Goal: Transaction & Acquisition: Book appointment/travel/reservation

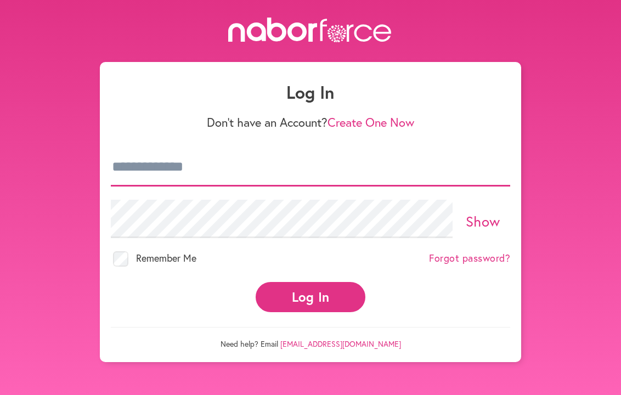
click at [117, 162] on input "email" at bounding box center [310, 167] width 399 height 38
type input "**********"
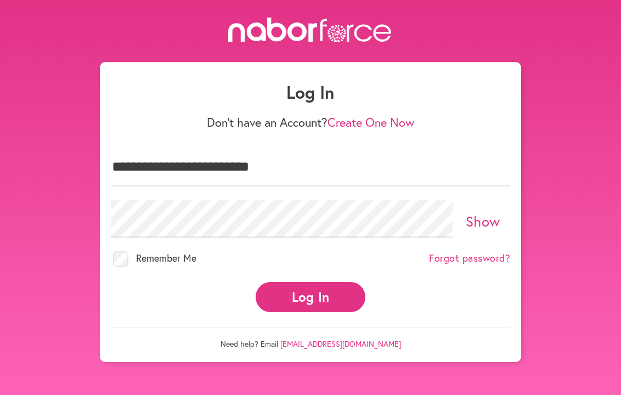
click at [374, 121] on link "Create One Now" at bounding box center [370, 122] width 87 height 16
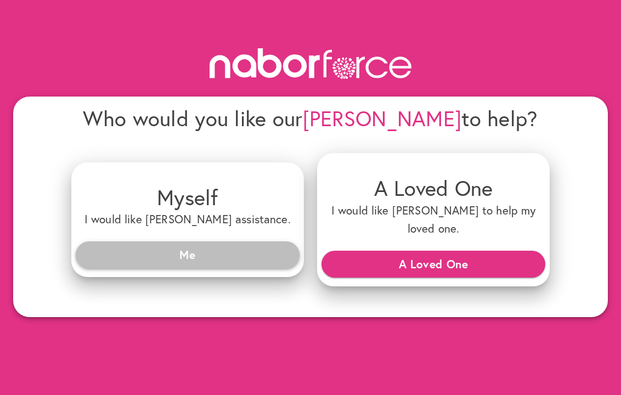
click at [184, 245] on span "Me" at bounding box center [187, 255] width 206 height 20
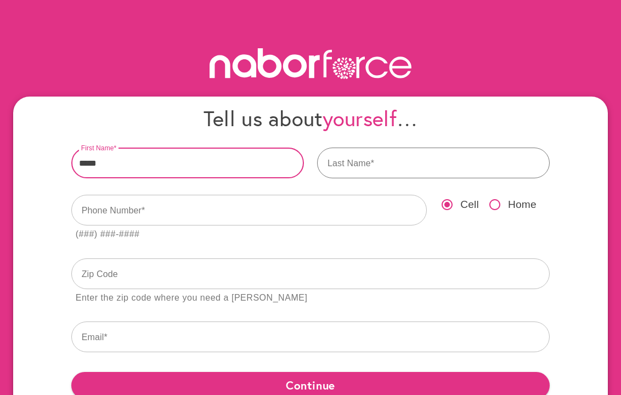
type input "*****"
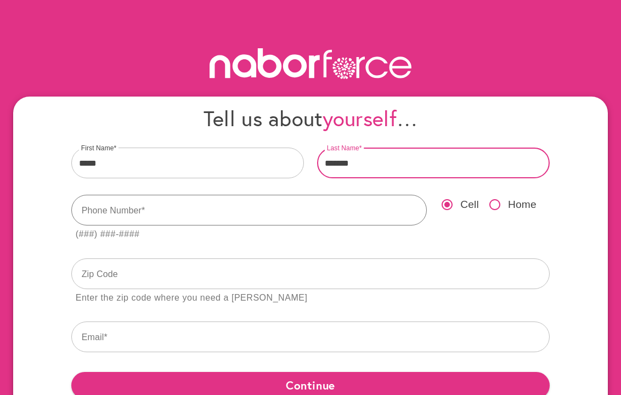
type input "*******"
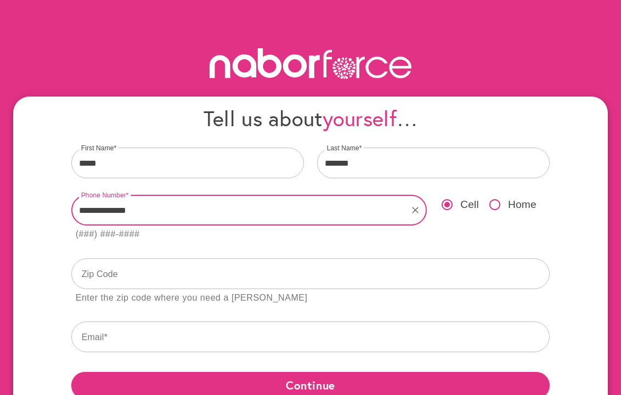
type input "**********"
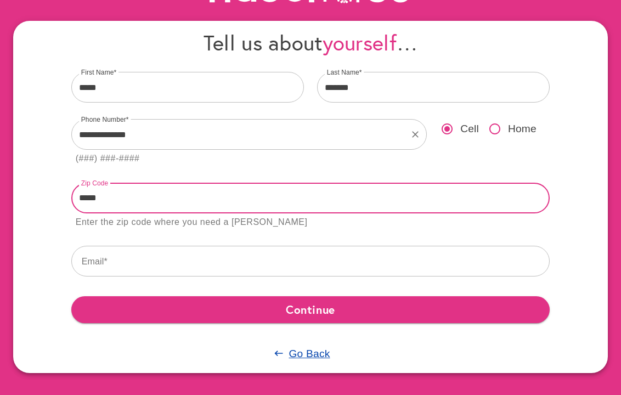
scroll to position [75, 0]
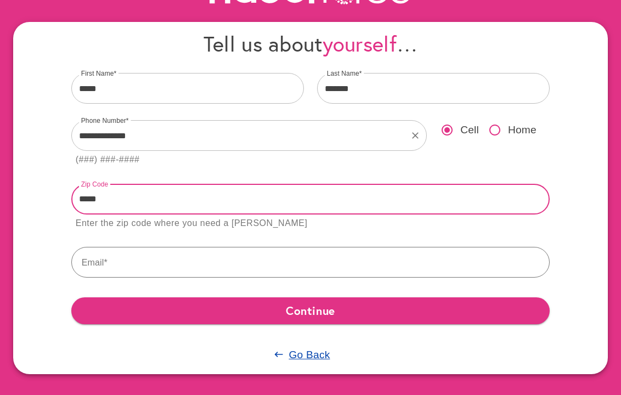
type input "*****"
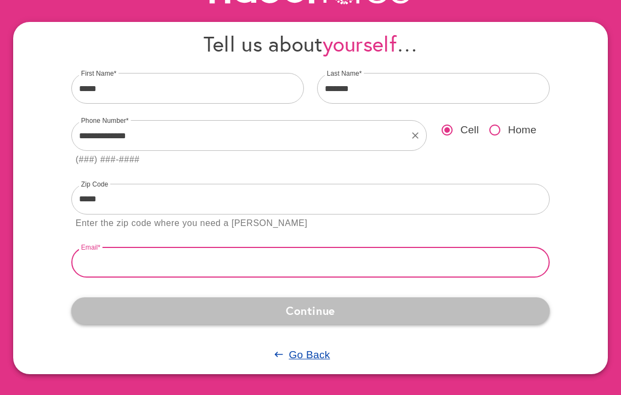
type input "**********"
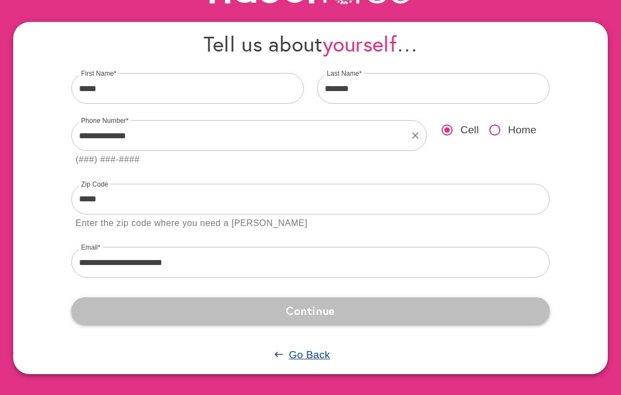
click at [311, 313] on span "Continue" at bounding box center [310, 311] width 461 height 20
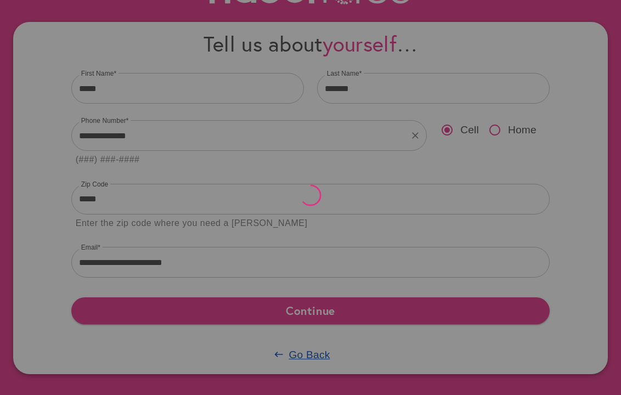
scroll to position [0, 0]
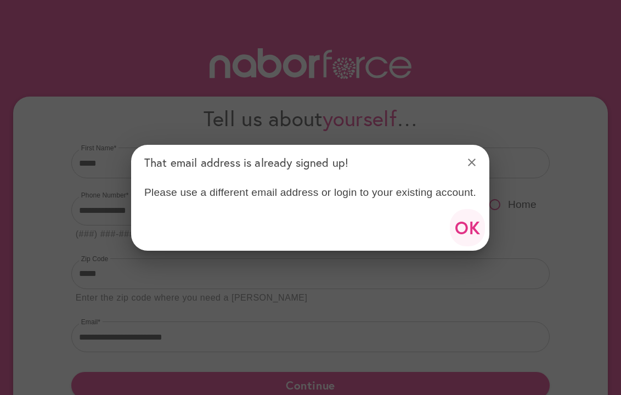
click at [459, 225] on span "OK" at bounding box center [468, 227] width 26 height 31
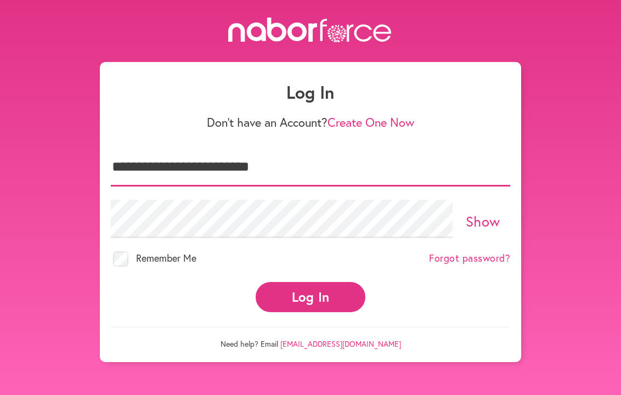
type input "**********"
click at [271, 300] on button "Log In" at bounding box center [311, 297] width 110 height 30
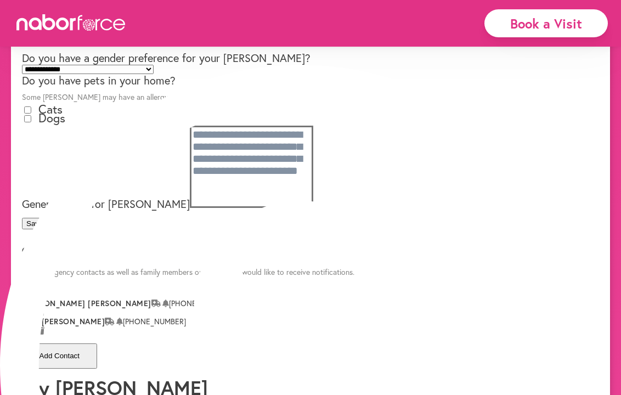
scroll to position [369, 0]
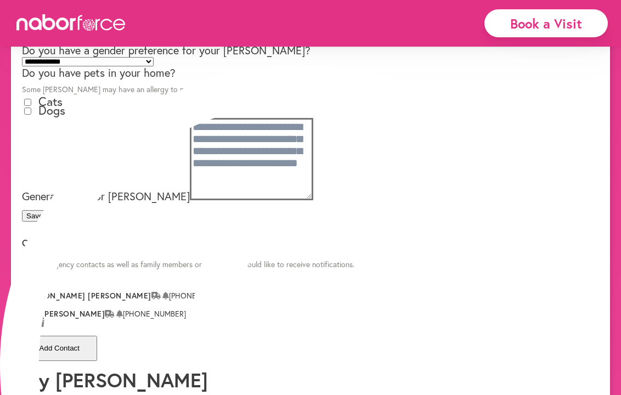
click at [47, 222] on button "Save" at bounding box center [34, 216] width 25 height 12
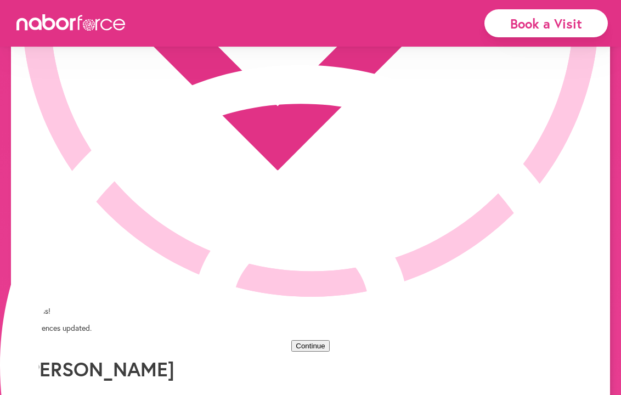
scroll to position [0, 0]
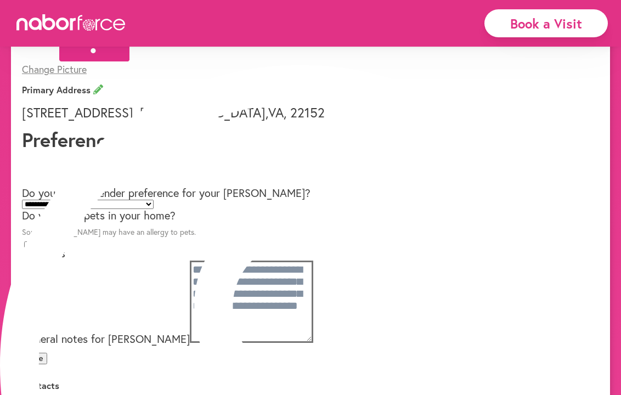
scroll to position [224, 0]
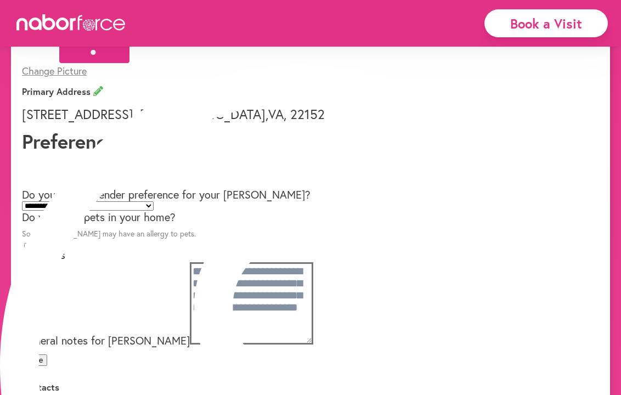
click at [532, 19] on div "Book a Visit" at bounding box center [545, 23] width 123 height 28
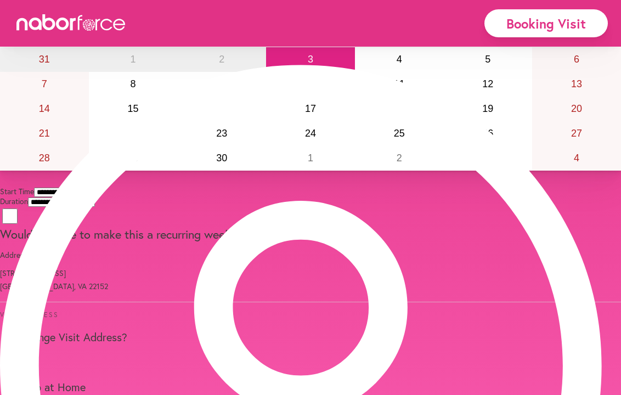
scroll to position [75, 0]
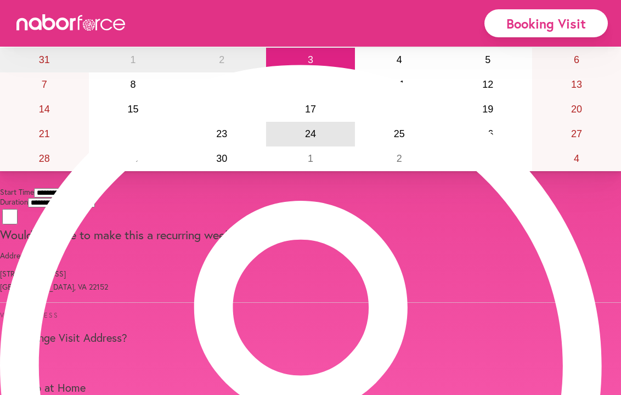
click at [305, 139] on abbr "24" at bounding box center [310, 133] width 11 height 11
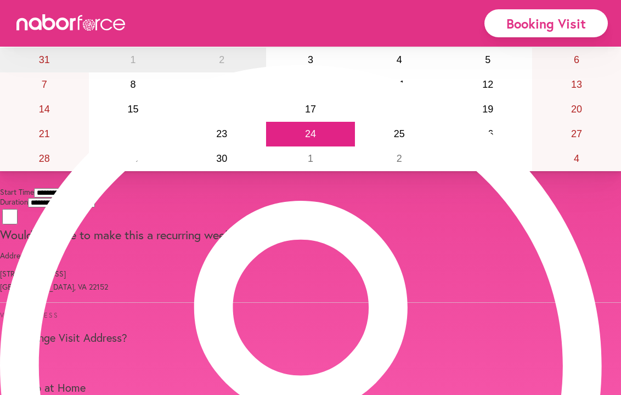
select select "*******"
select select "***"
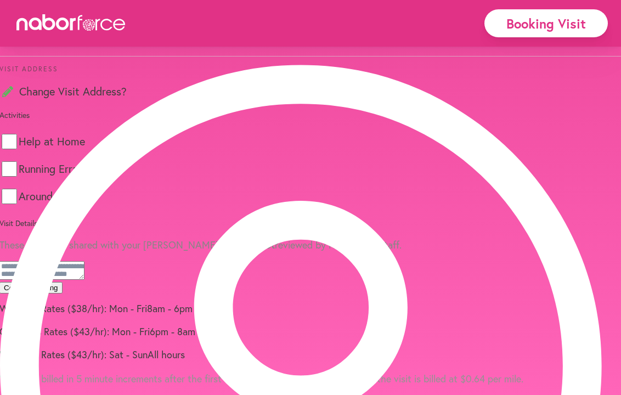
scroll to position [460, 0]
click at [81, 191] on label "Around Town" at bounding box center [50, 196] width 62 height 11
click at [128, 238] on p "These notes are shared with your Nabor. They are not reviewed by Naborforce sta…" at bounding box center [310, 244] width 621 height 13
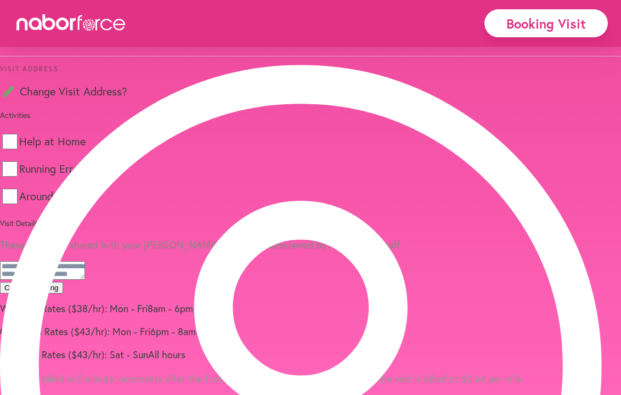
click at [81, 191] on label "Around Town" at bounding box center [50, 196] width 62 height 11
click at [152, 238] on p "These notes are shared with your Nabor. They are not reviewed by Naborforce sta…" at bounding box center [310, 244] width 621 height 13
click at [85, 280] on textarea at bounding box center [42, 270] width 85 height 19
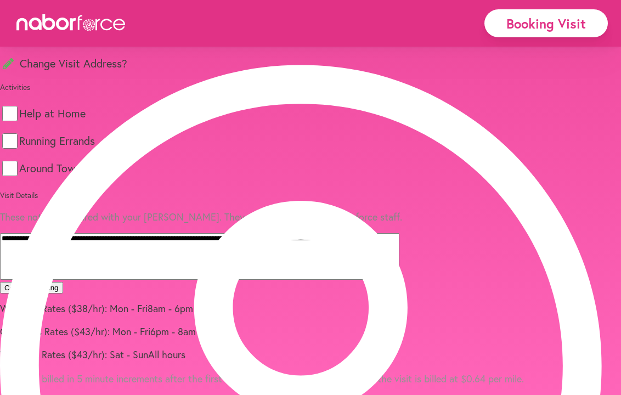
scroll to position [574, 0]
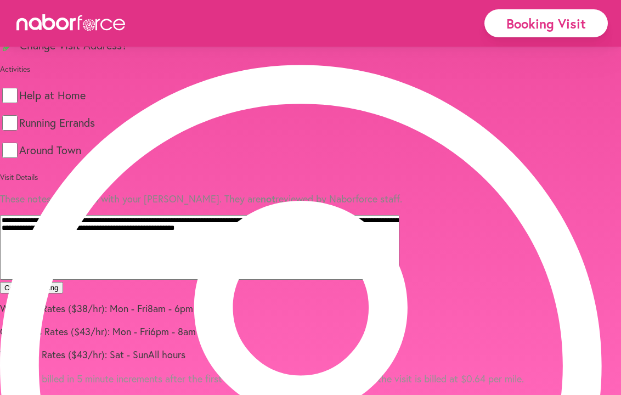
type textarea "**********"
click at [63, 282] on button "Confirm Booking" at bounding box center [31, 288] width 63 height 12
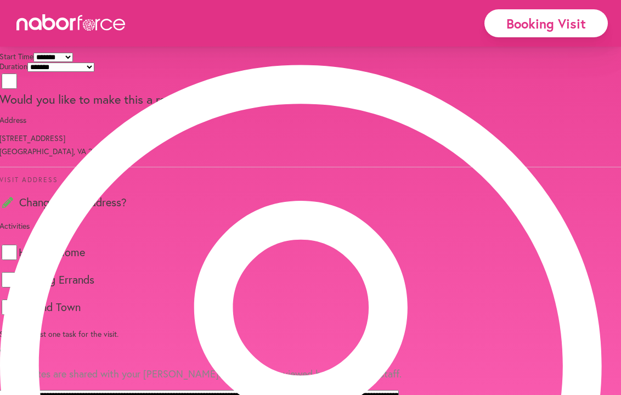
scroll to position [210, 0]
click at [457, 107] on div "Would you like to make this a recurring weekly visit?" at bounding box center [310, 89] width 621 height 35
click at [451, 107] on div "Would you like to make this a recurring weekly visit?" at bounding box center [310, 89] width 621 height 35
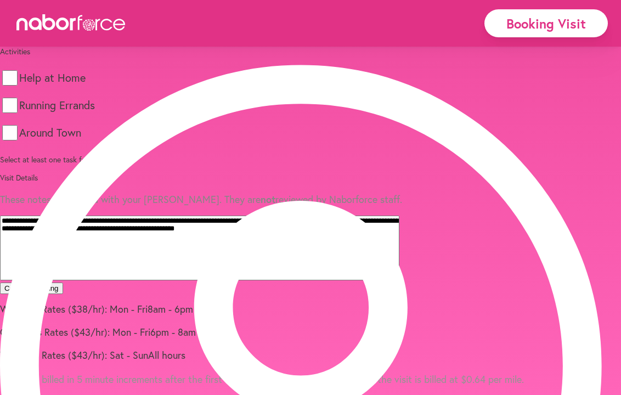
scroll to position [390, 0]
click at [81, 138] on label "Around Town" at bounding box center [50, 132] width 62 height 11
click at [95, 110] on label "Running Errands" at bounding box center [57, 104] width 76 height 11
click at [167, 182] on p "Visit Details" at bounding box center [310, 177] width 621 height 10
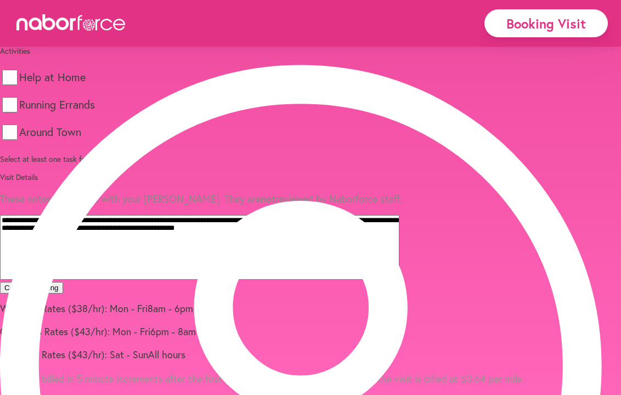
click at [165, 164] on p "Select at least one task for the visit." at bounding box center [310, 159] width 621 height 10
click at [81, 138] on label "Around Town" at bounding box center [50, 132] width 62 height 11
click at [86, 83] on label "Help at Home" at bounding box center [52, 77] width 66 height 11
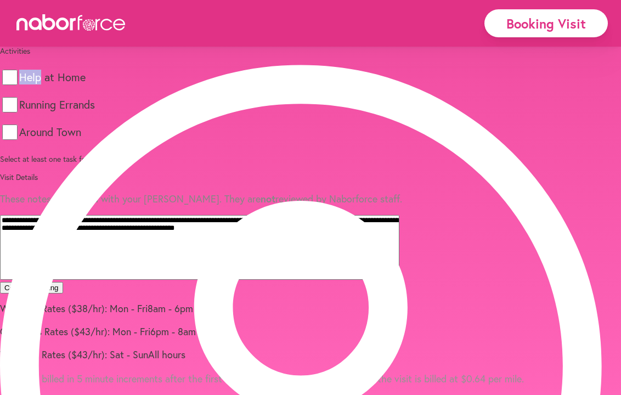
click at [214, 143] on div "Help at Home Running Errands Around Town" at bounding box center [310, 105] width 621 height 82
click at [63, 282] on button "Confirm Booking" at bounding box center [31, 288] width 63 height 12
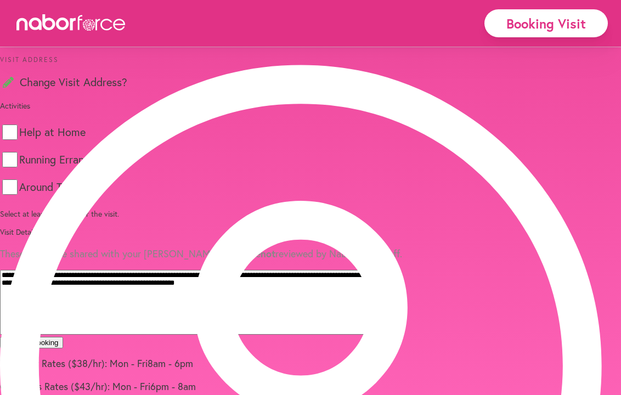
scroll to position [302, 0]
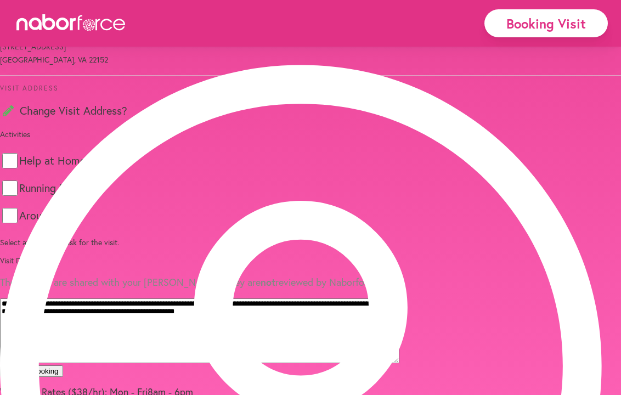
click at [207, 15] on label "Would you like to make this a recurring weekly visit?" at bounding box center [135, 7] width 270 height 16
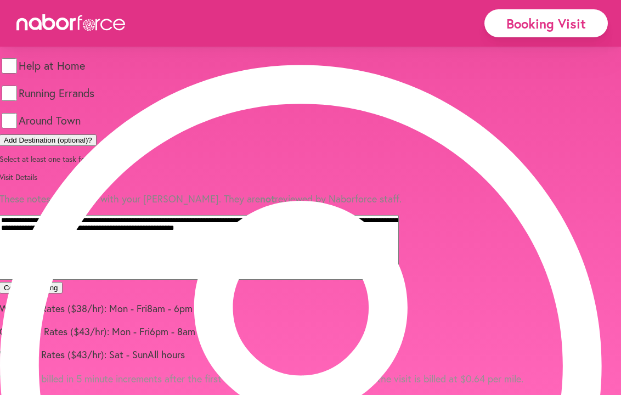
scroll to position [694, 0]
click at [63, 282] on button "Confirm Booking" at bounding box center [31, 288] width 63 height 12
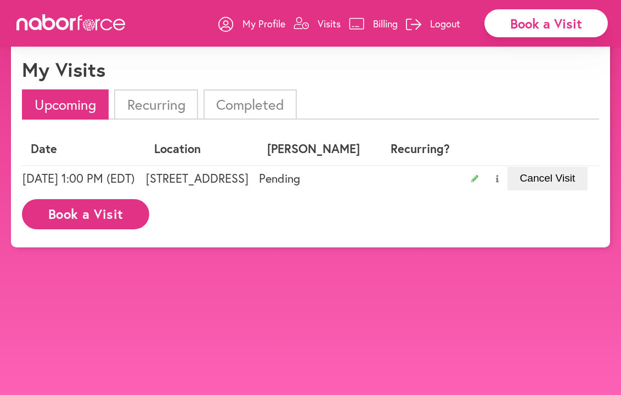
scroll to position [26, 0]
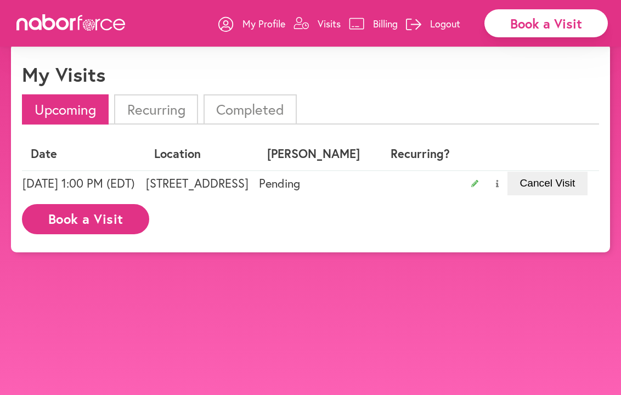
click at [445, 24] on p "Logout" at bounding box center [445, 23] width 30 height 13
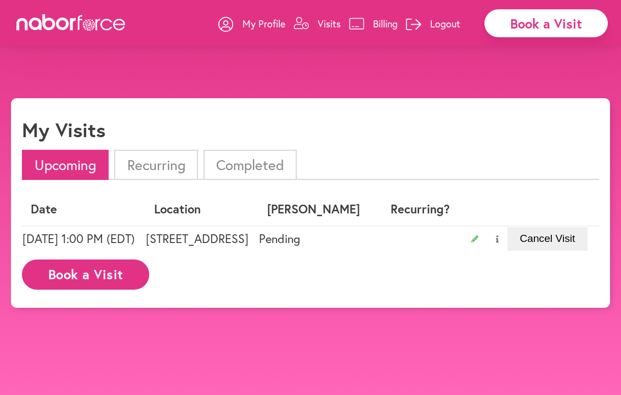
click at [279, 30] on button "Yes" at bounding box center [289, 24] width 21 height 12
